Goal: Information Seeking & Learning: Learn about a topic

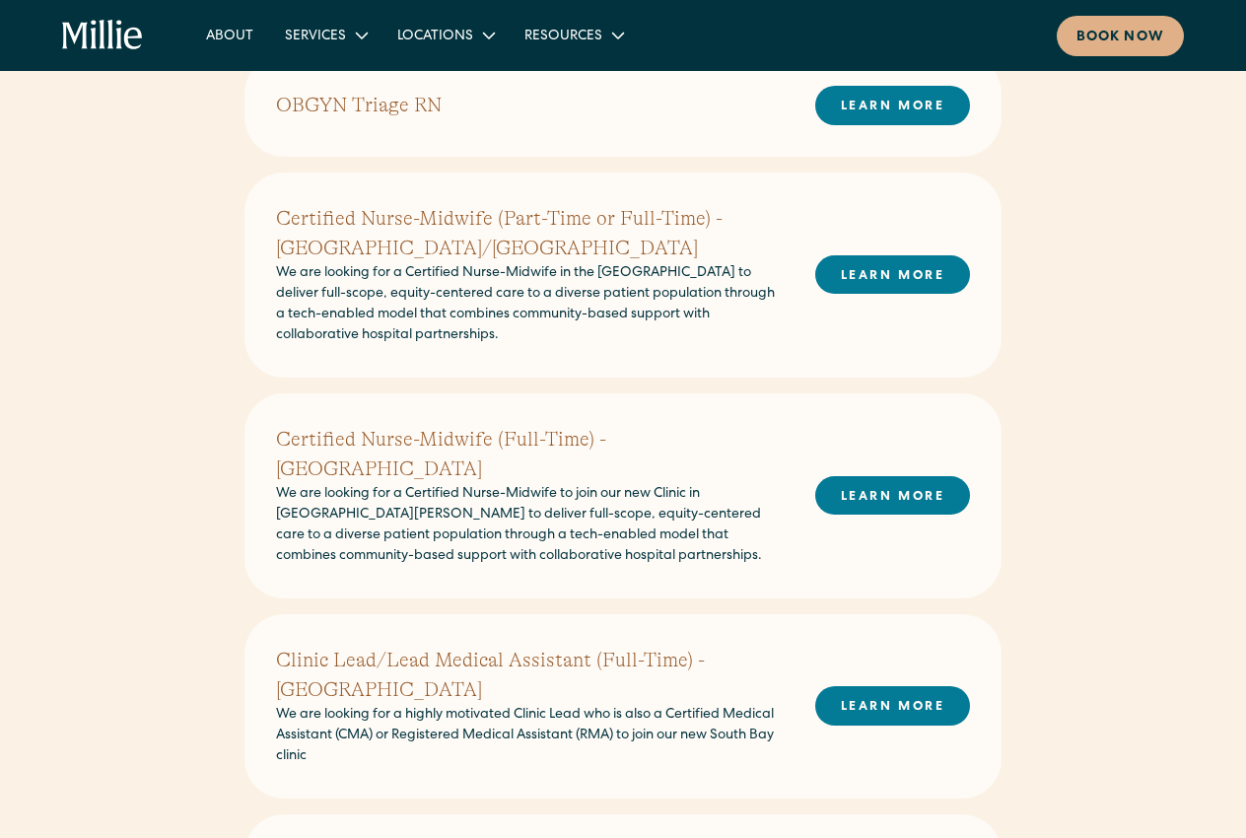
scroll to position [235, 0]
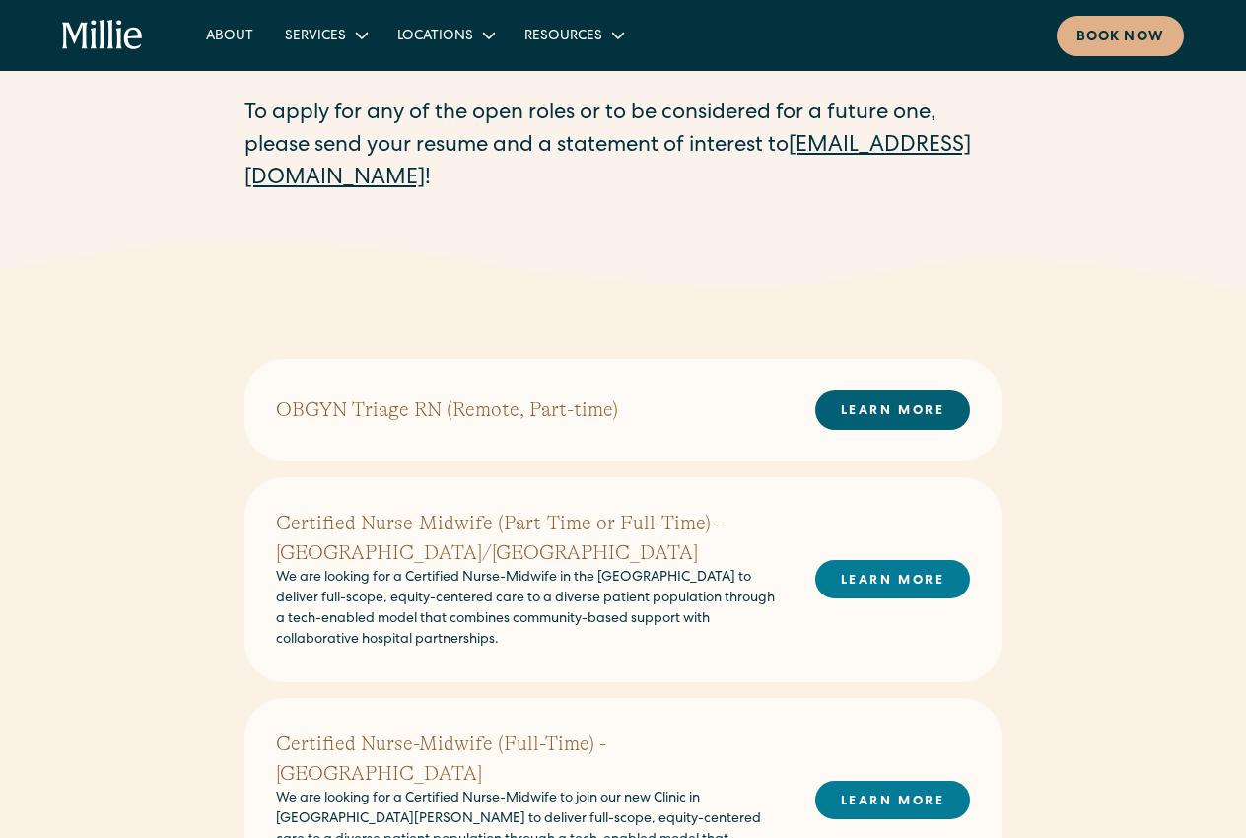
click at [910, 408] on link "LEARN MORE" at bounding box center [893, 410] width 155 height 38
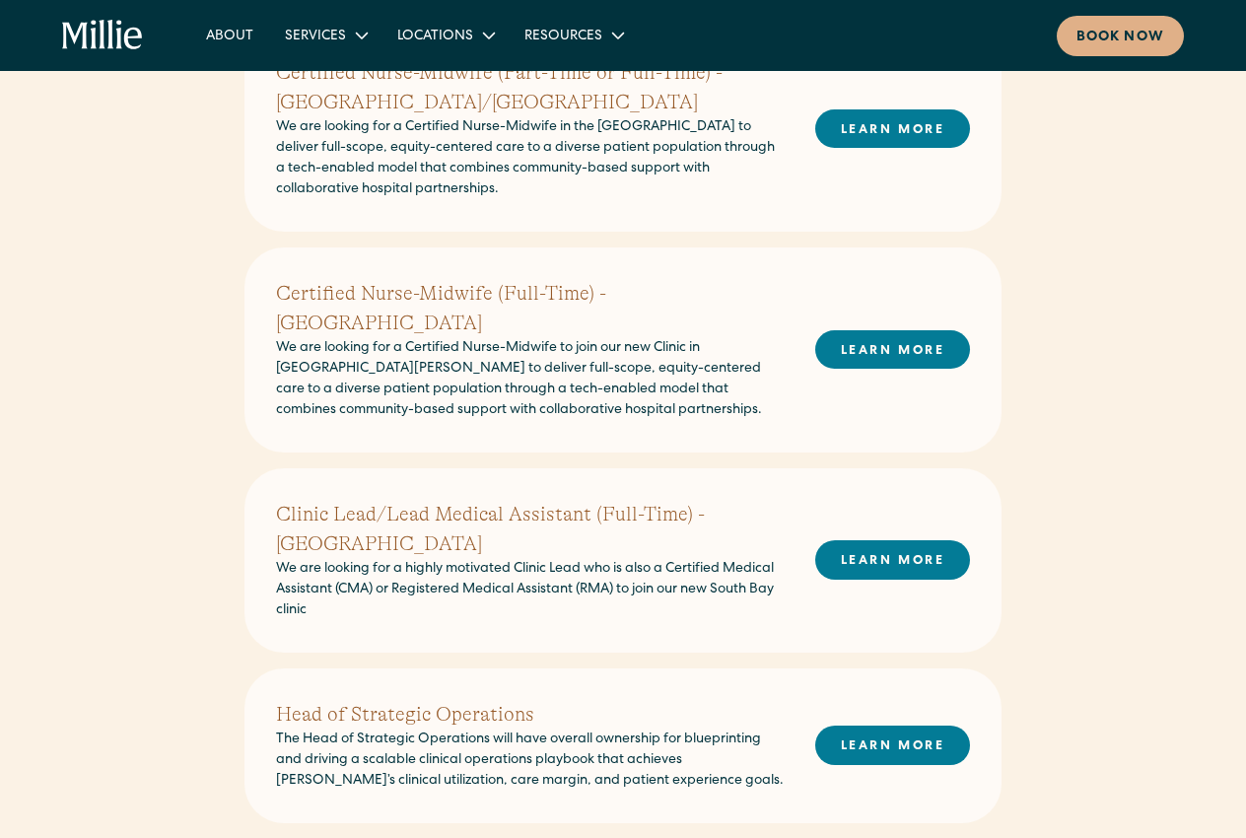
scroll to position [317, 0]
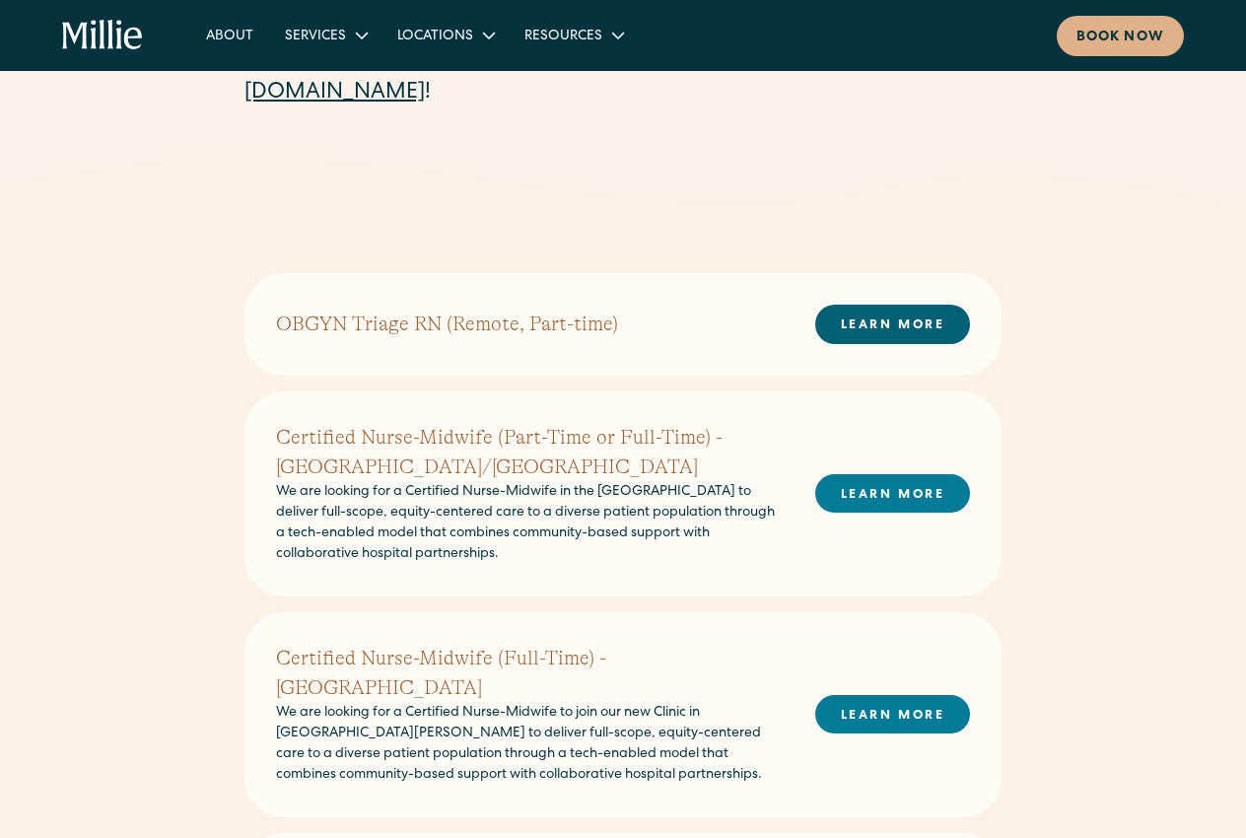
click at [922, 323] on link "LEARN MORE" at bounding box center [893, 324] width 155 height 38
click at [888, 316] on link "LEARN MORE" at bounding box center [893, 324] width 155 height 38
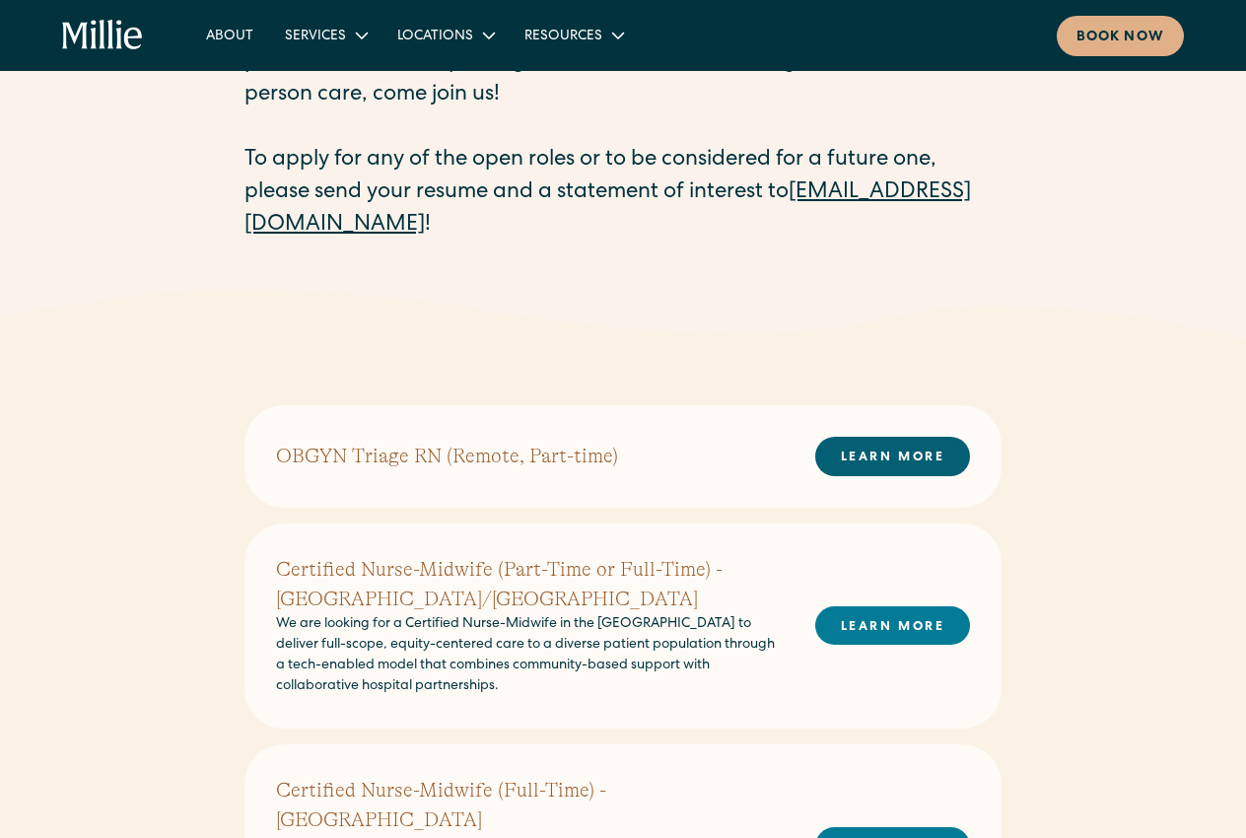
click at [926, 460] on link "LEARN MORE" at bounding box center [893, 456] width 155 height 38
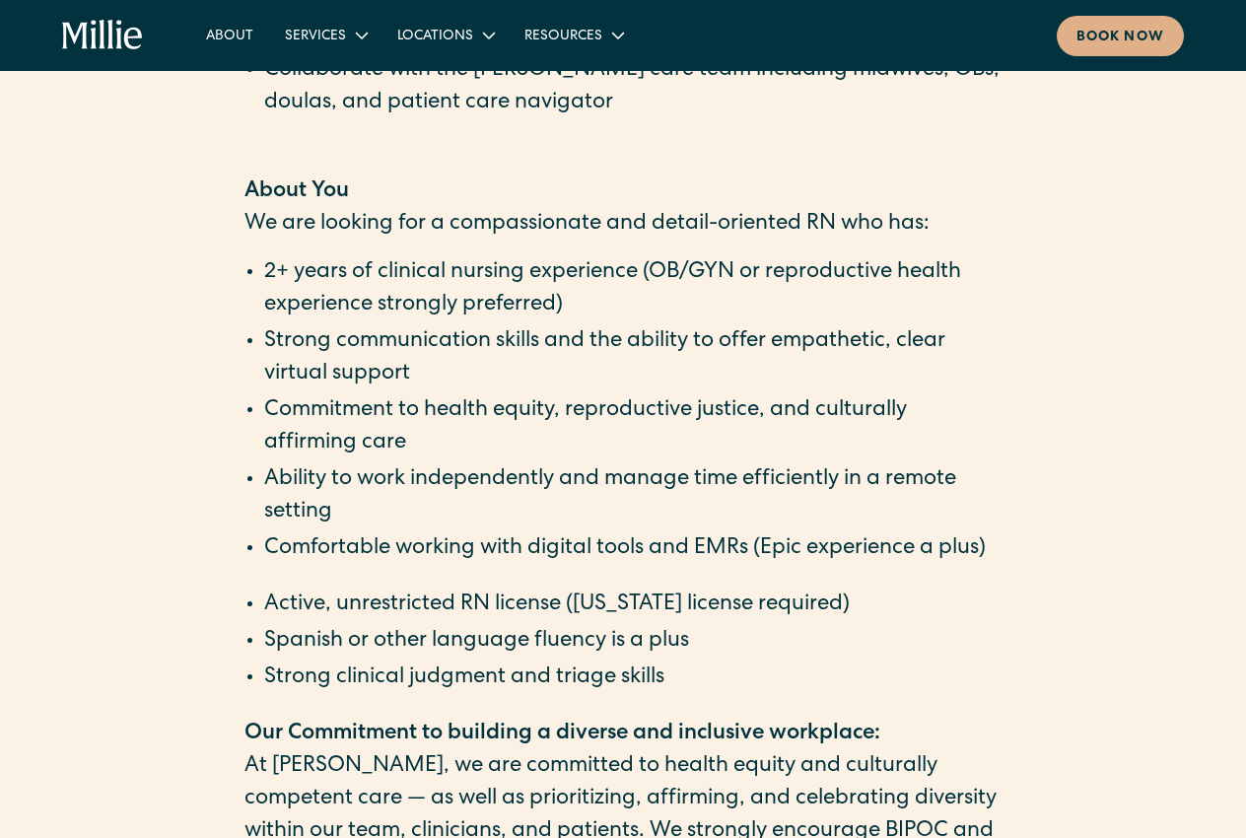
scroll to position [1201, 0]
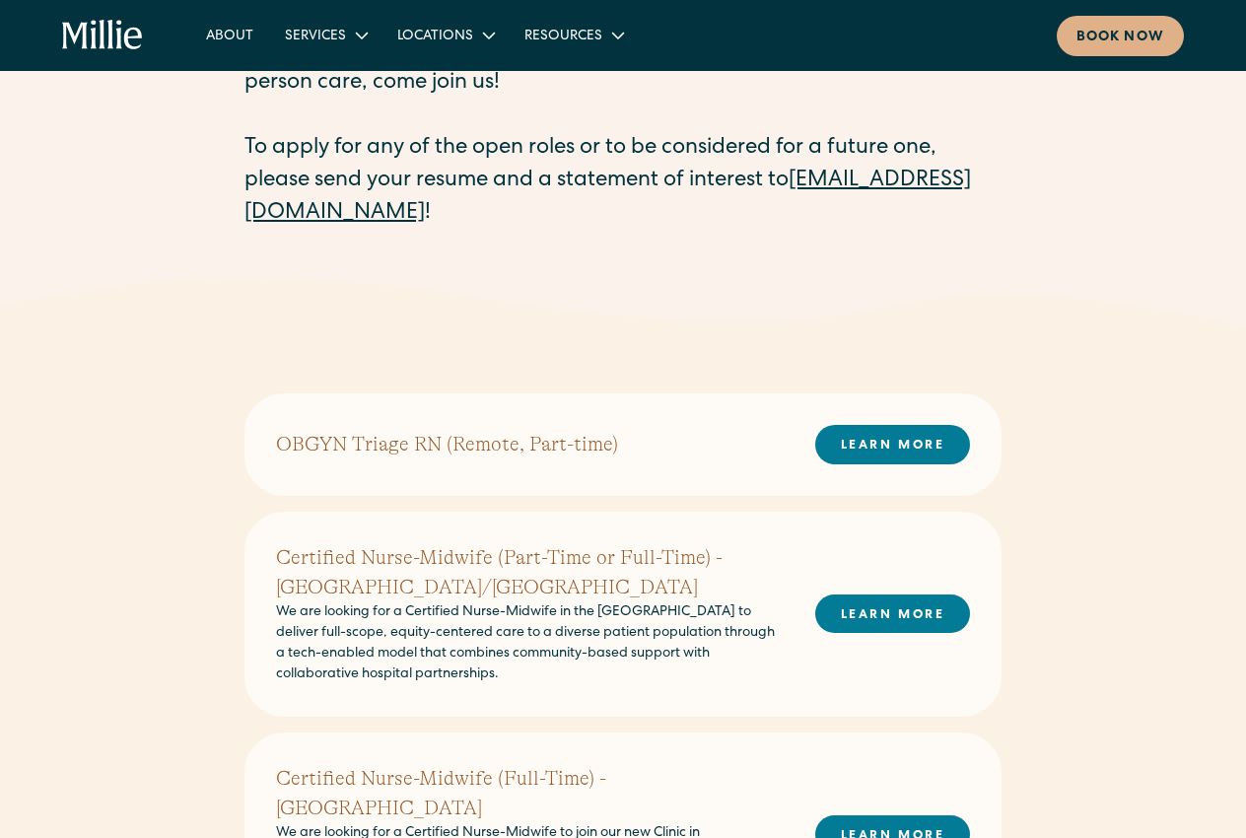
scroll to position [337, 0]
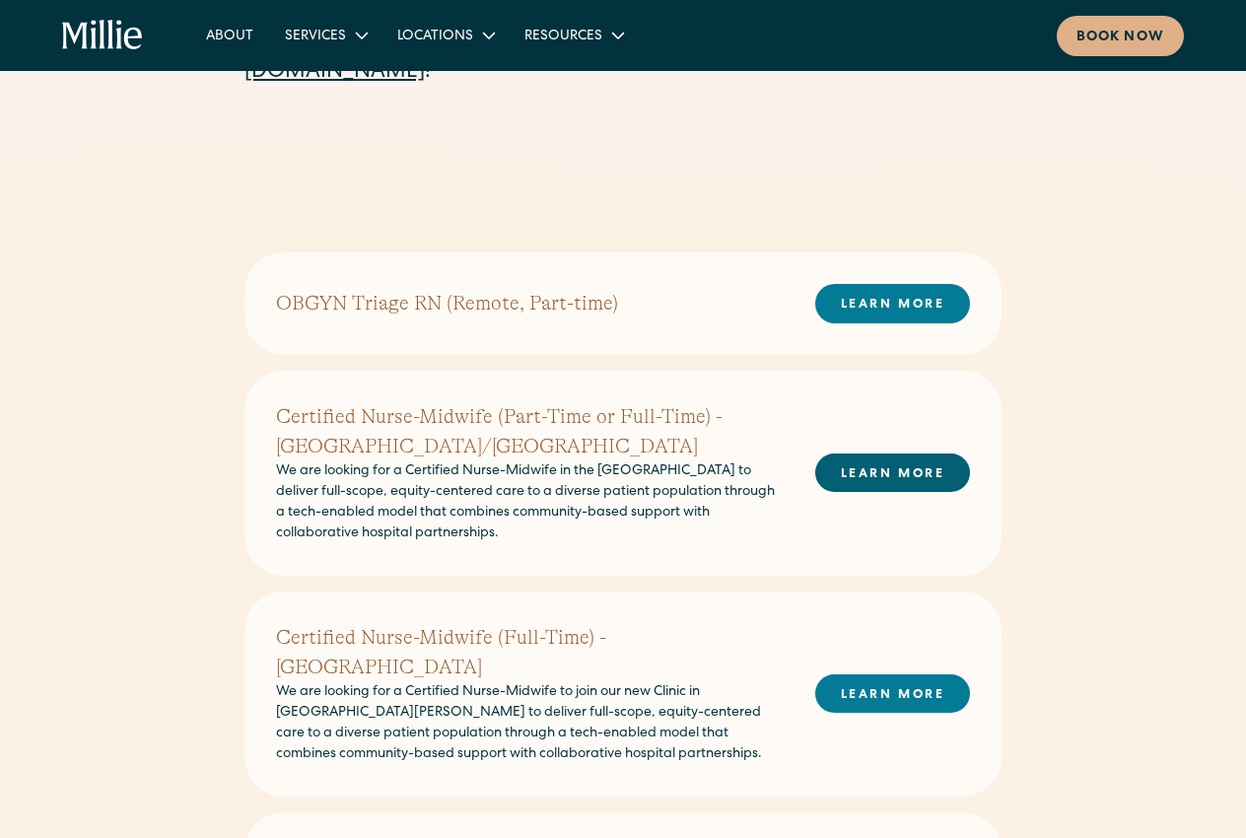
click at [874, 470] on link "LEARN MORE" at bounding box center [893, 473] width 155 height 38
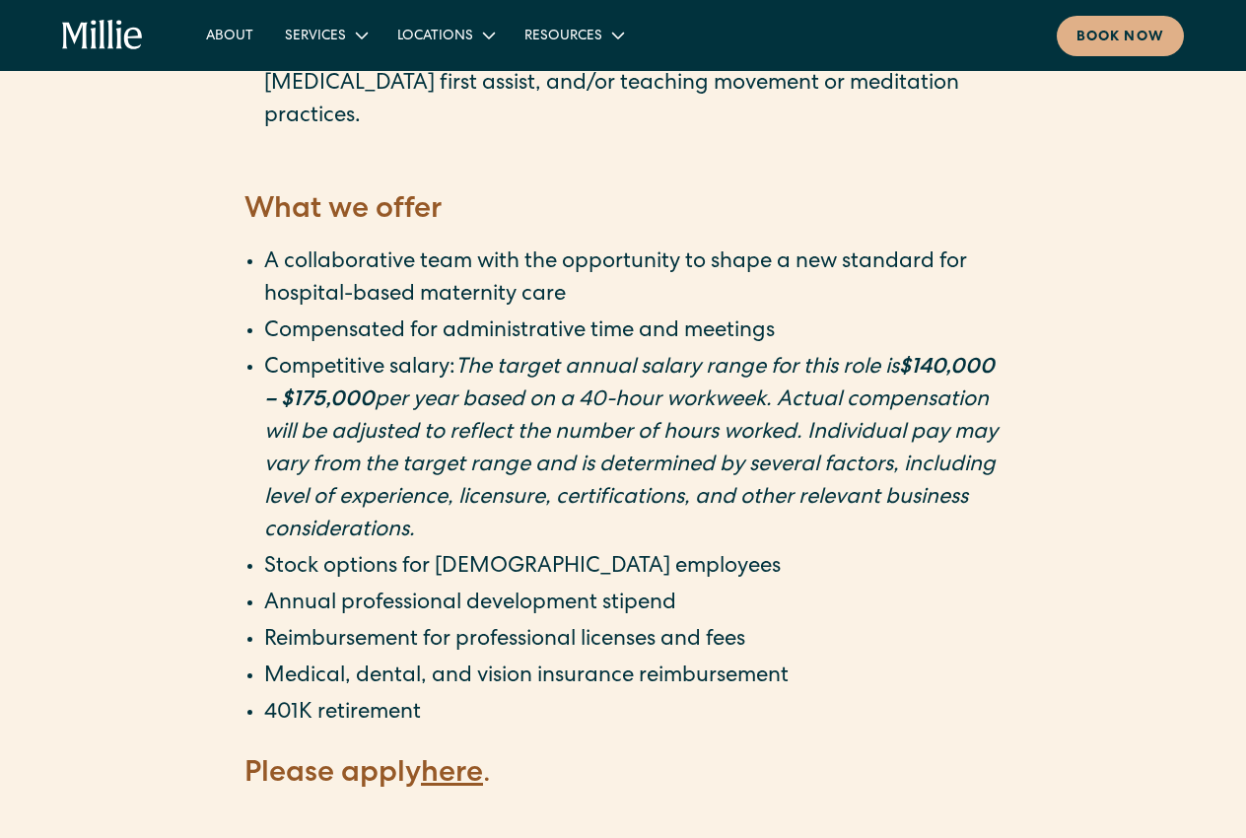
scroll to position [3445, 0]
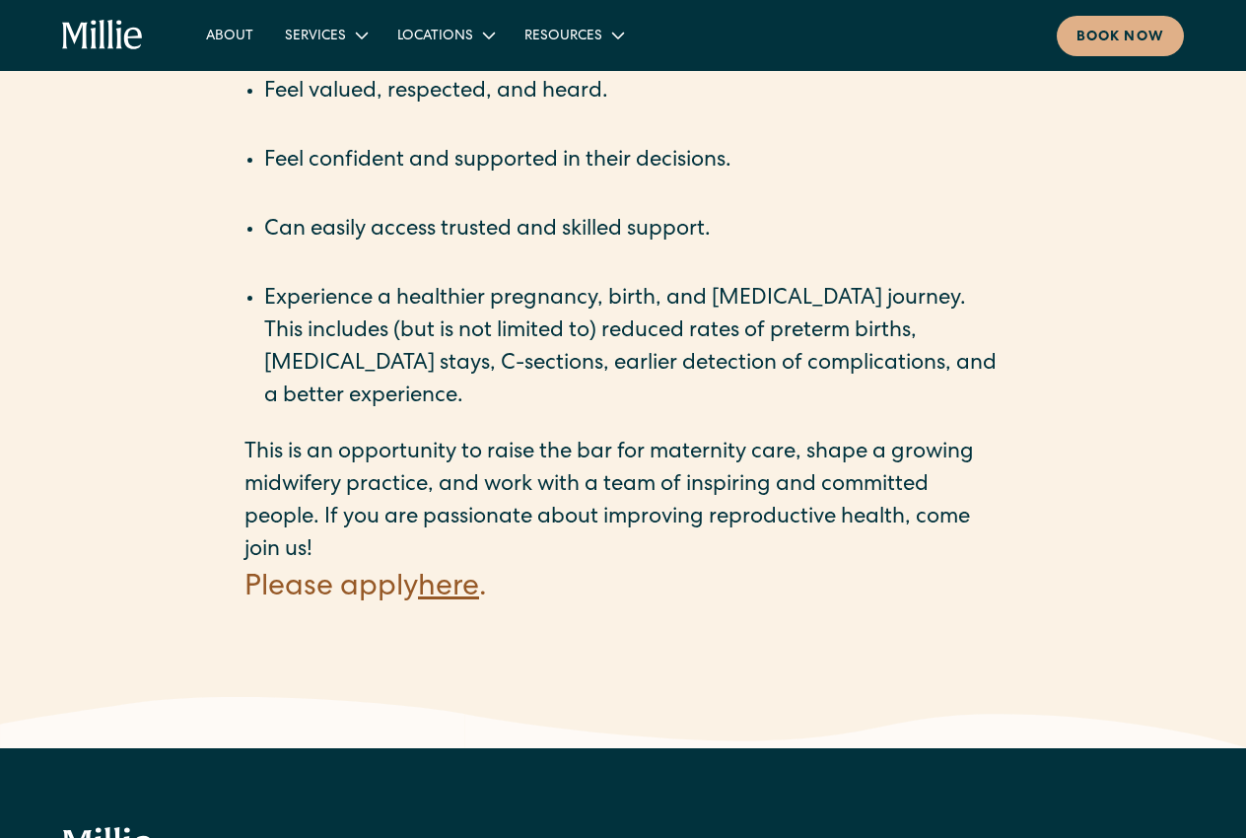
scroll to position [2923, 0]
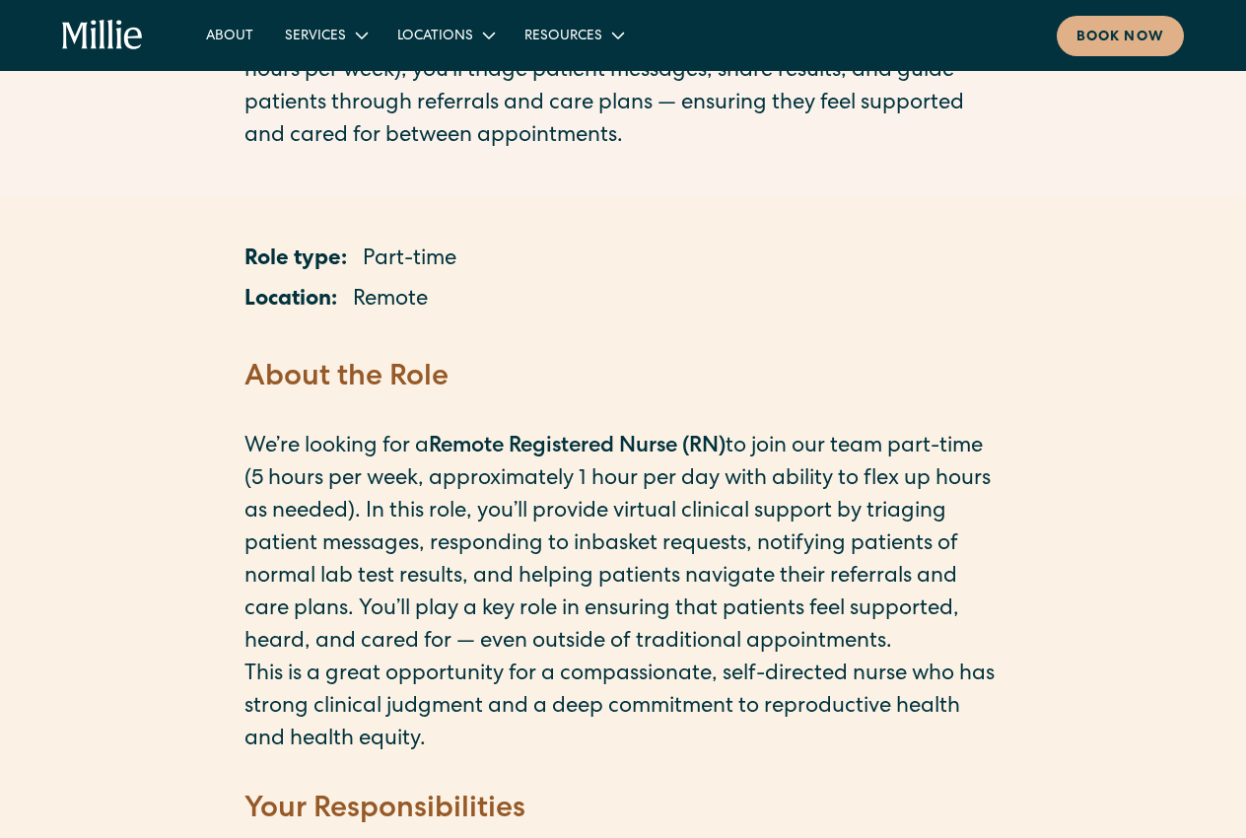
scroll to position [335, 0]
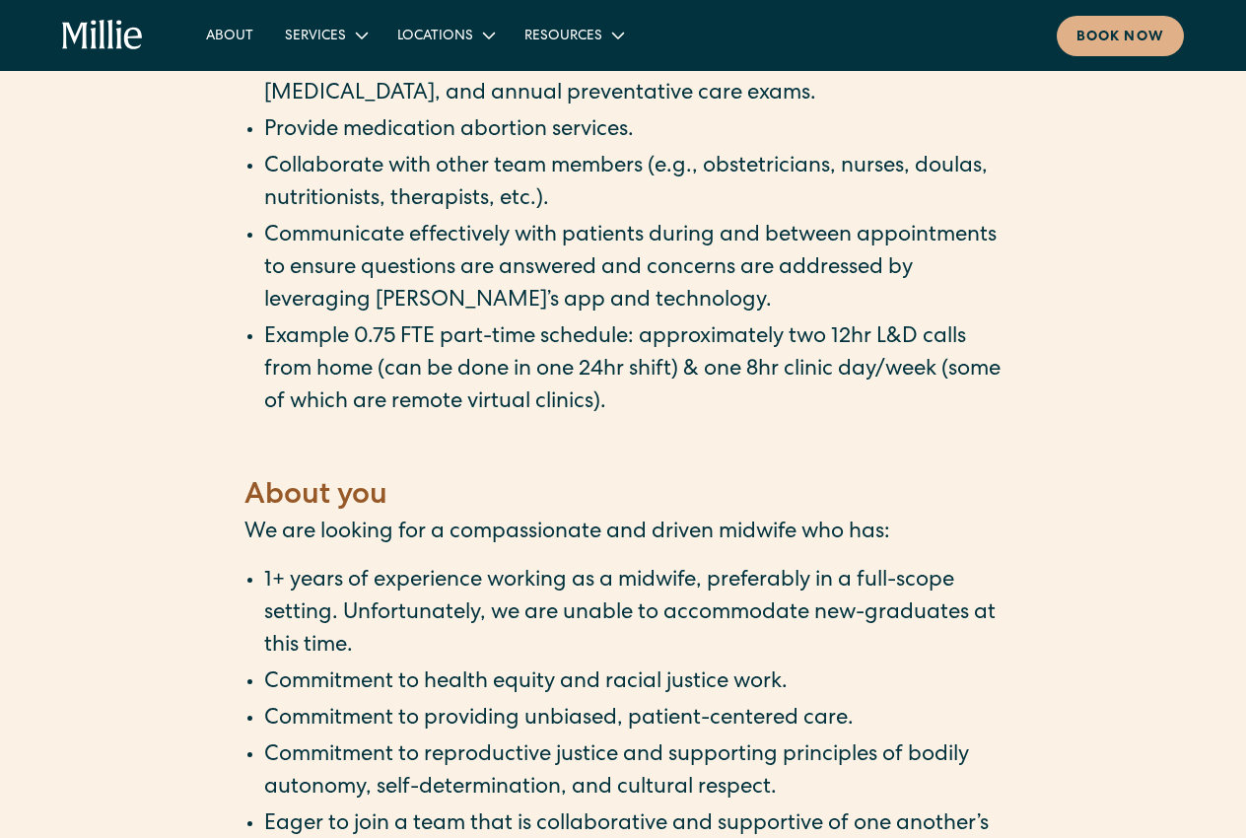
scroll to position [3798, 0]
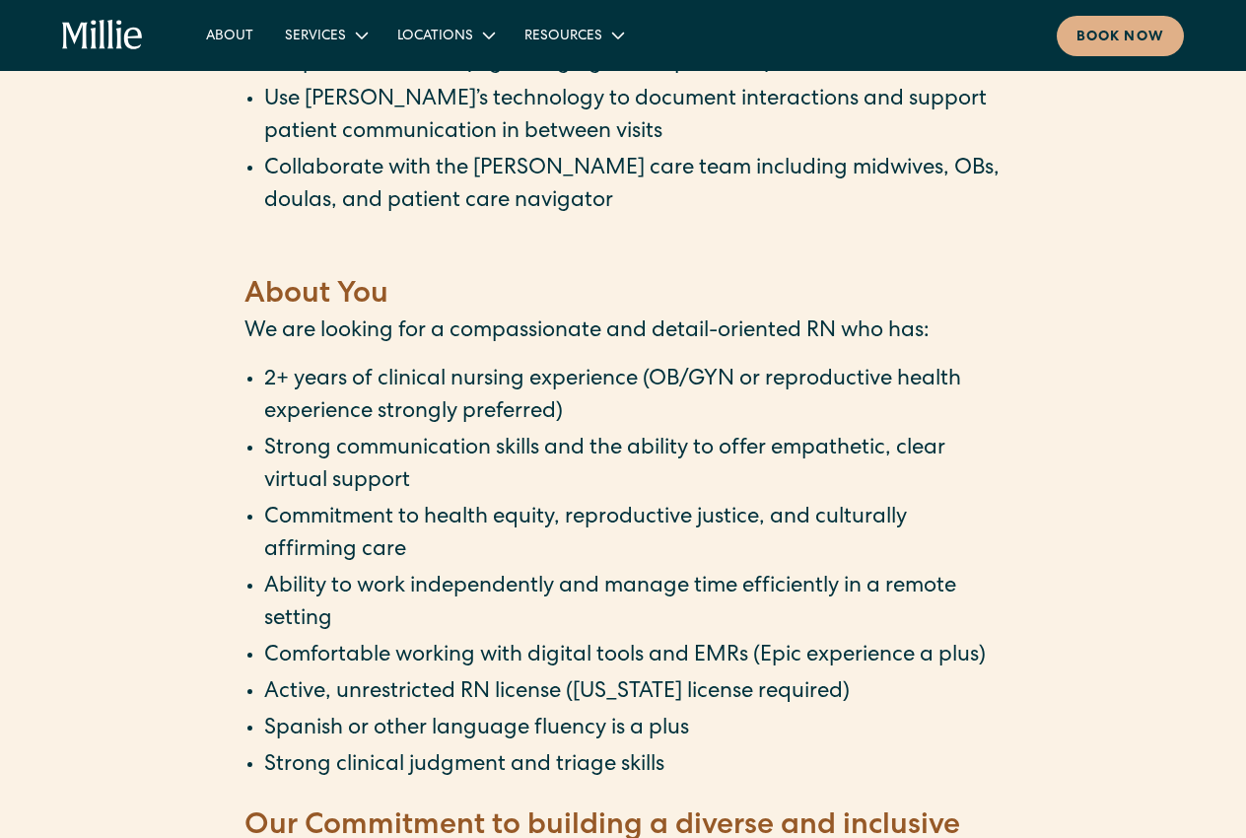
scroll to position [1044, 0]
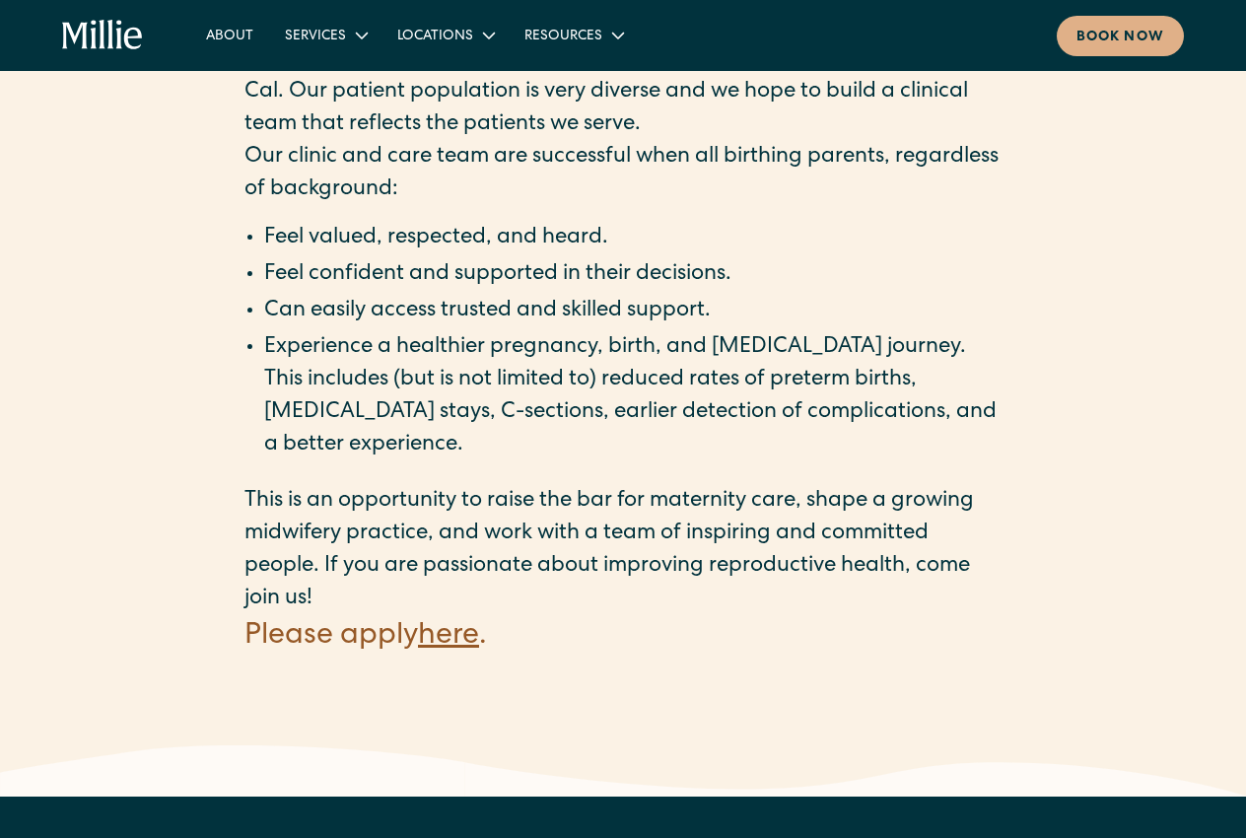
scroll to position [2724, 0]
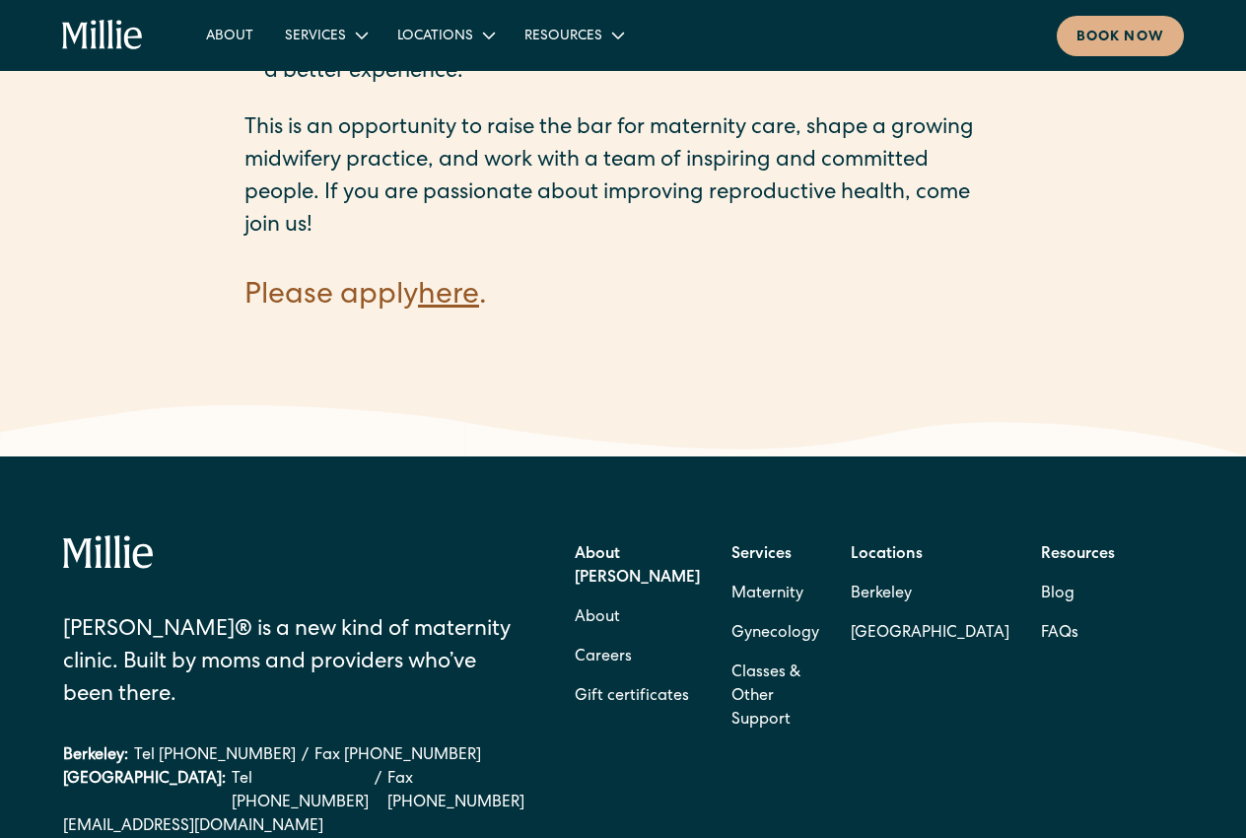
scroll to position [3143, 0]
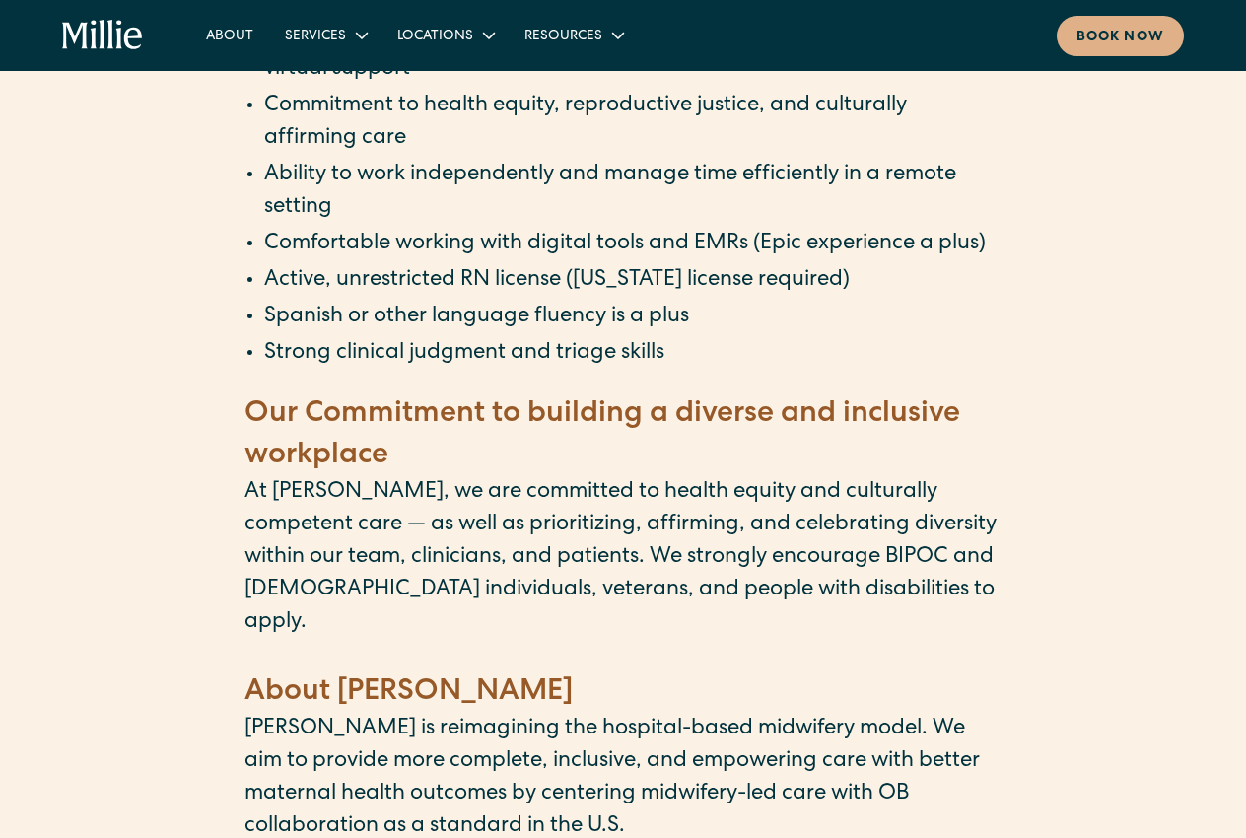
scroll to position [2488, 0]
